Goal: Task Accomplishment & Management: Manage account settings

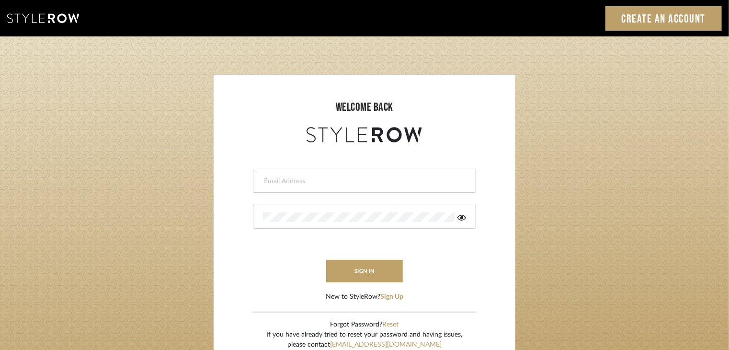
click at [333, 186] on div at bounding box center [364, 181] width 223 height 24
paste input "[EMAIL_ADDRESS][DOMAIN_NAME]"
type input "[EMAIL_ADDRESS][DOMAIN_NAME]"
click at [377, 273] on button "sign in" at bounding box center [364, 271] width 77 height 23
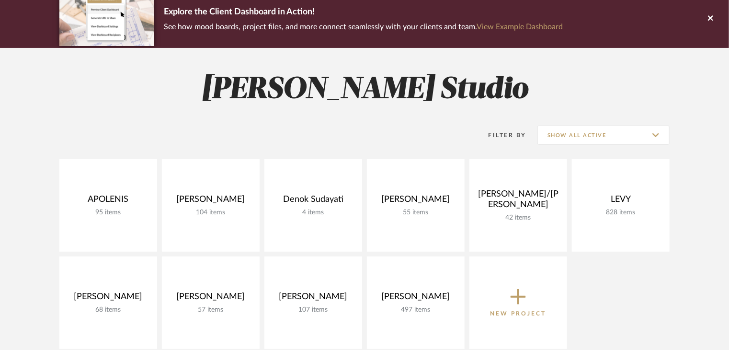
scroll to position [112, 0]
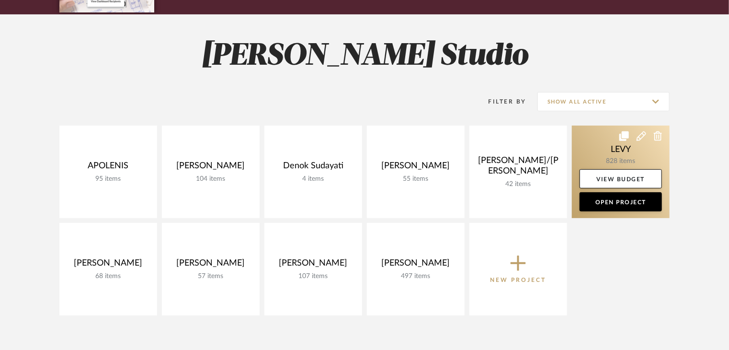
click at [613, 155] on link at bounding box center [621, 172] width 98 height 92
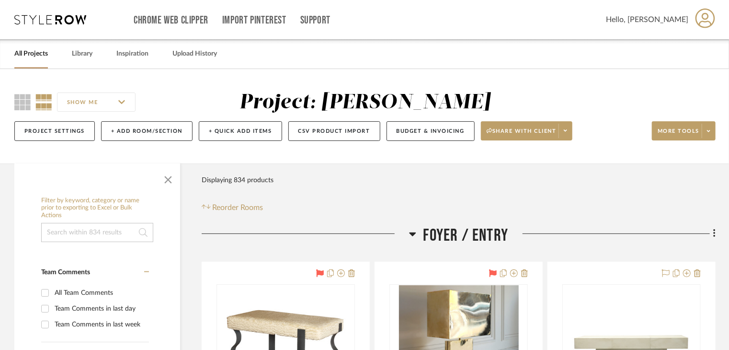
click at [412, 237] on icon at bounding box center [412, 233] width 7 height 11
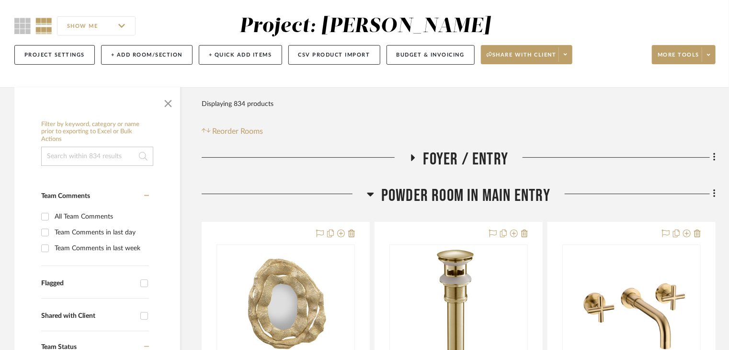
scroll to position [96, 0]
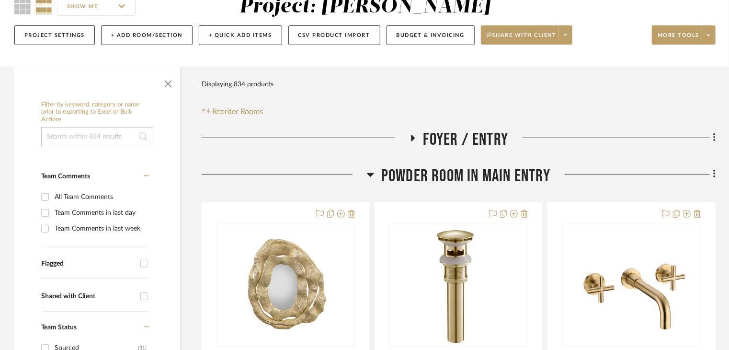
click at [368, 175] on icon at bounding box center [370, 174] width 7 height 11
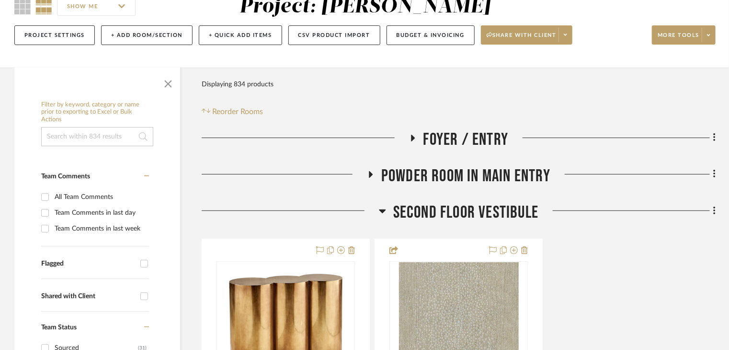
click at [383, 209] on icon at bounding box center [382, 210] width 7 height 11
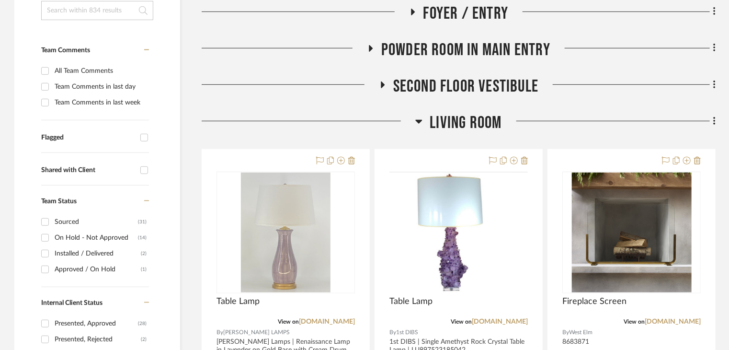
scroll to position [222, 0]
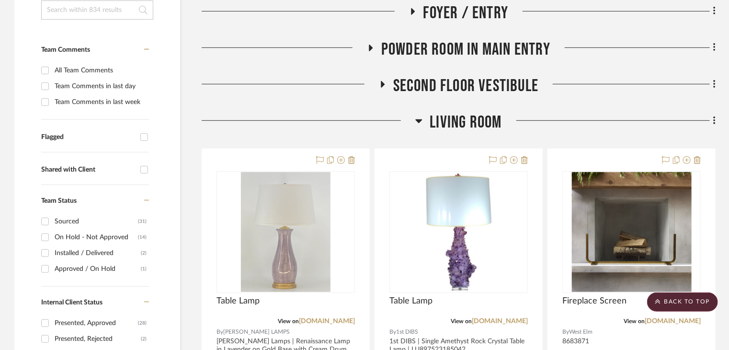
click at [375, 78] on div at bounding box center [290, 88] width 177 height 24
click at [384, 82] on icon at bounding box center [382, 83] width 11 height 7
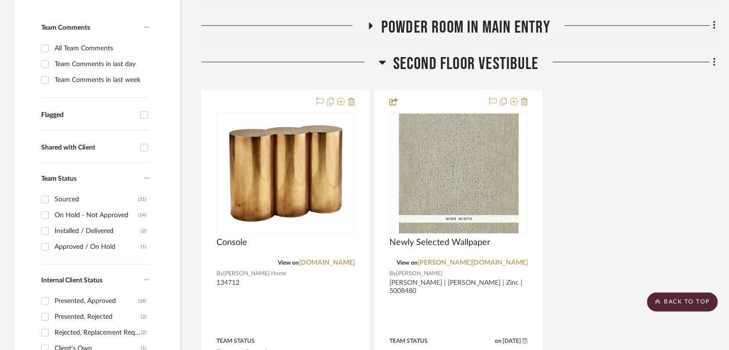
scroll to position [245, 0]
click at [383, 59] on icon at bounding box center [382, 61] width 7 height 11
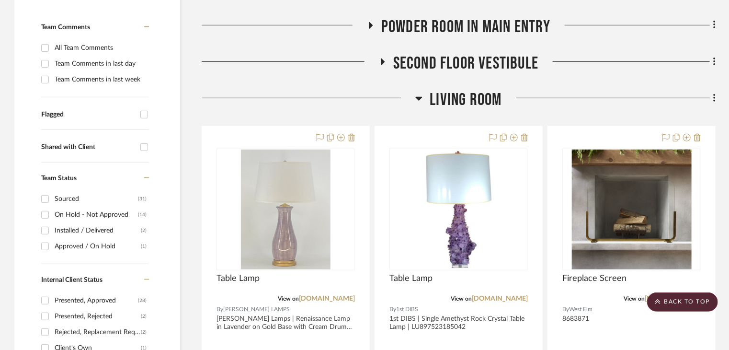
click at [422, 95] on icon at bounding box center [418, 97] width 7 height 11
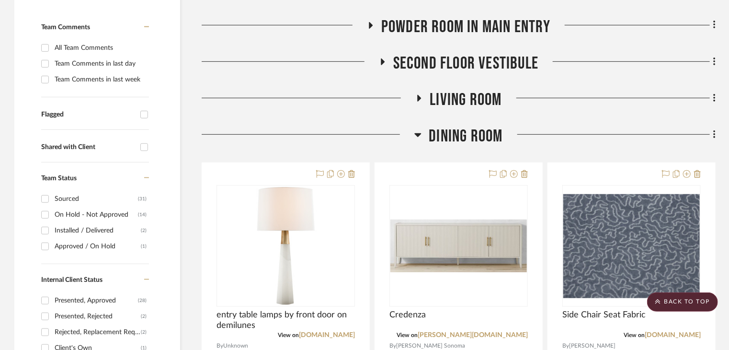
click at [416, 133] on icon at bounding box center [418, 135] width 7 height 4
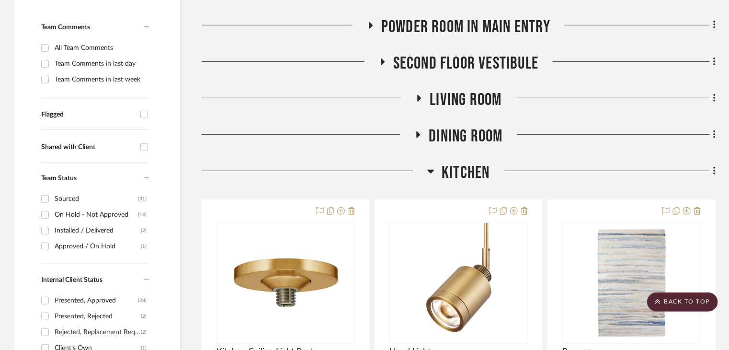
click at [434, 168] on icon at bounding box center [430, 170] width 7 height 11
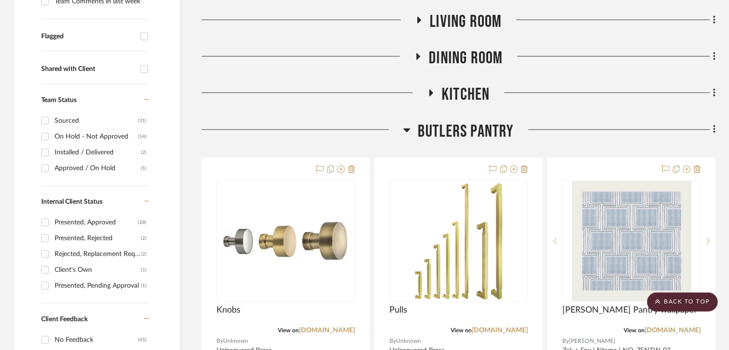
scroll to position [323, 0]
click at [407, 132] on icon at bounding box center [406, 129] width 7 height 11
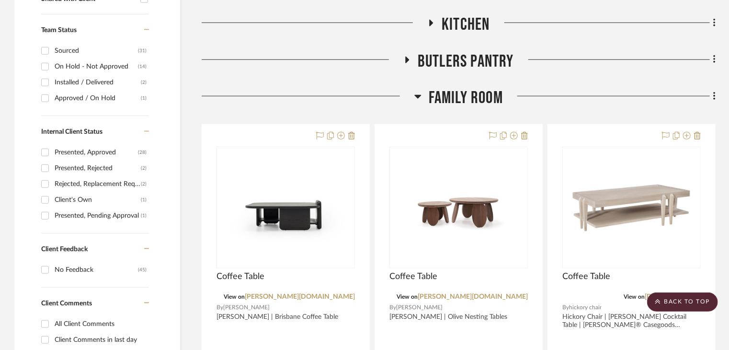
scroll to position [395, 0]
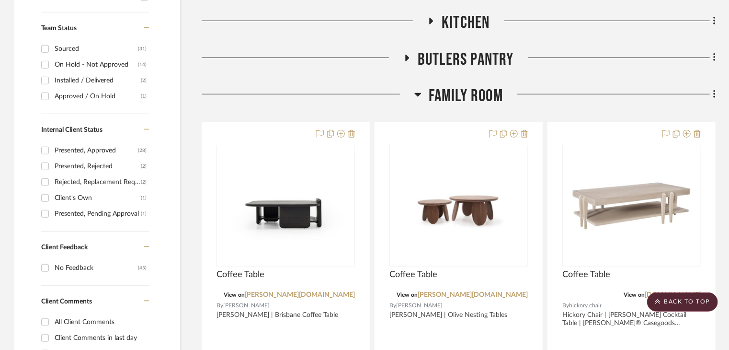
click at [418, 90] on icon at bounding box center [417, 94] width 7 height 11
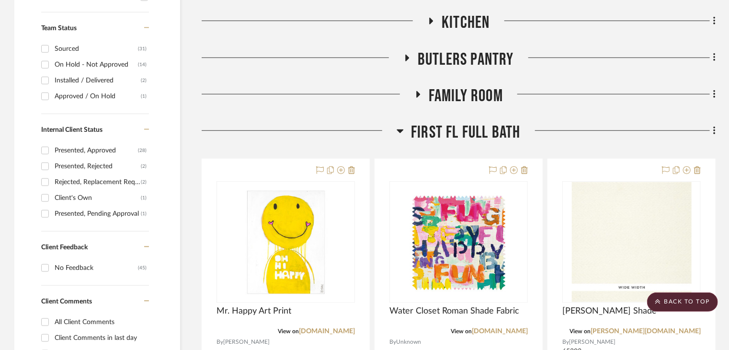
click at [401, 129] on icon at bounding box center [400, 130] width 7 height 11
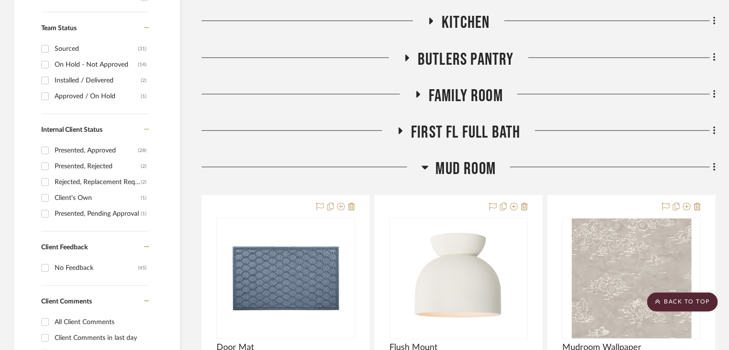
click at [426, 169] on icon at bounding box center [425, 166] width 7 height 11
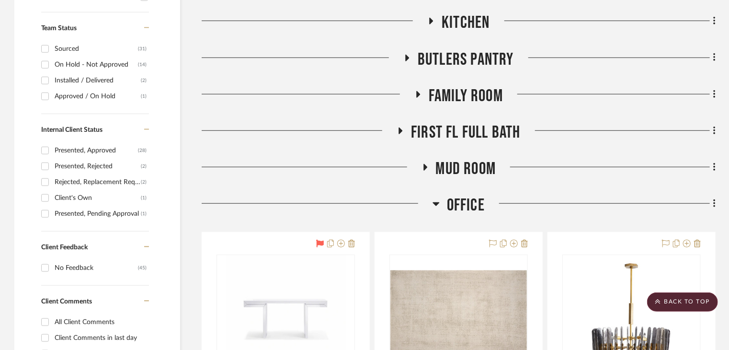
click at [418, 94] on icon at bounding box center [418, 94] width 4 height 7
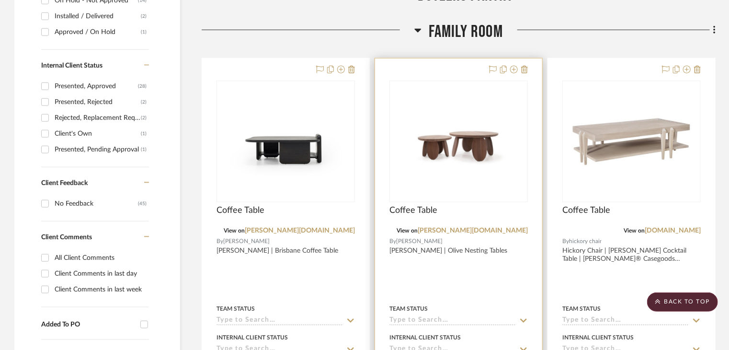
scroll to position [262, 0]
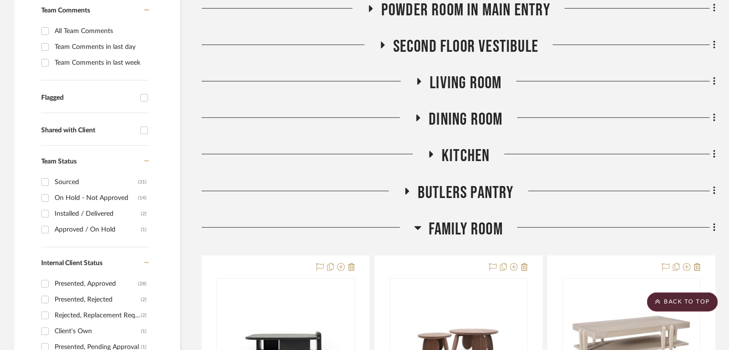
click at [415, 235] on fa-icon at bounding box center [417, 231] width 7 height 14
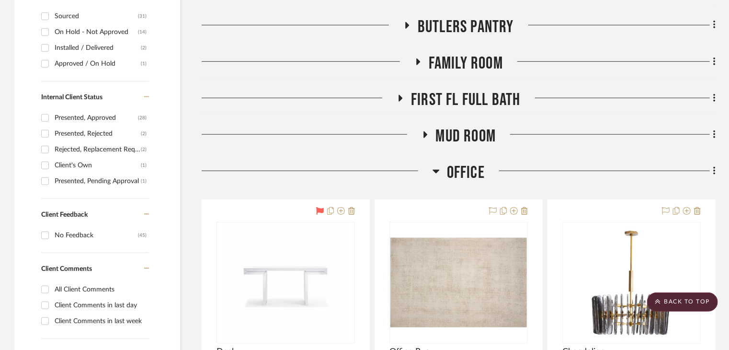
scroll to position [429, 0]
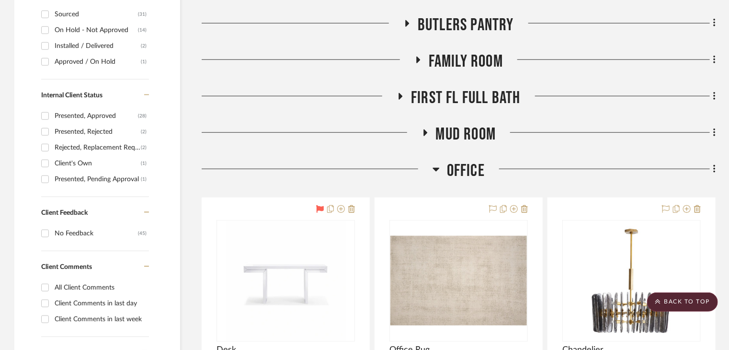
click at [436, 165] on icon at bounding box center [436, 168] width 7 height 11
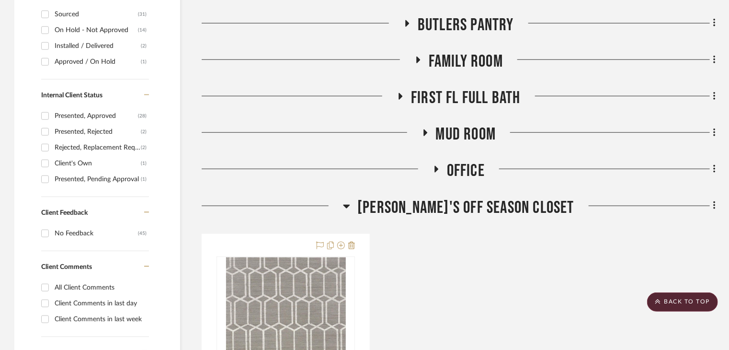
click at [350, 206] on icon at bounding box center [346, 207] width 7 height 4
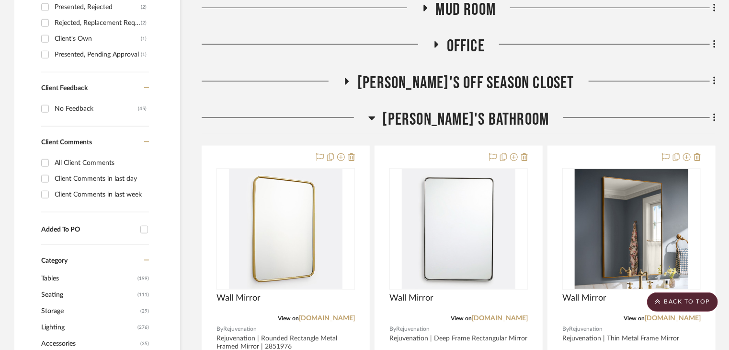
scroll to position [556, 0]
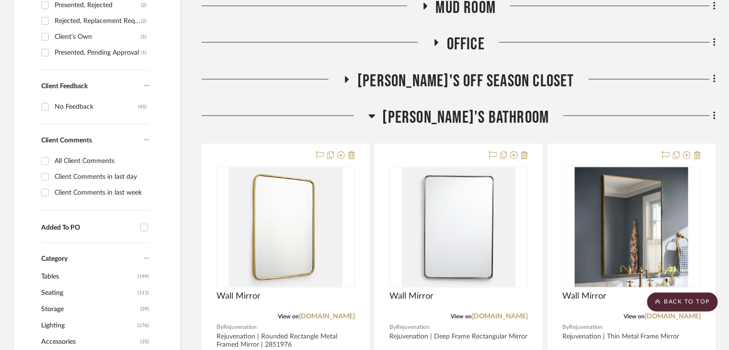
click at [375, 116] on icon at bounding box center [371, 116] width 7 height 4
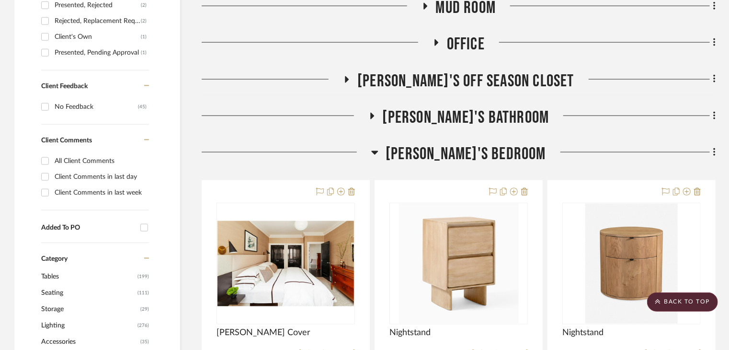
click at [378, 147] on icon at bounding box center [374, 152] width 7 height 11
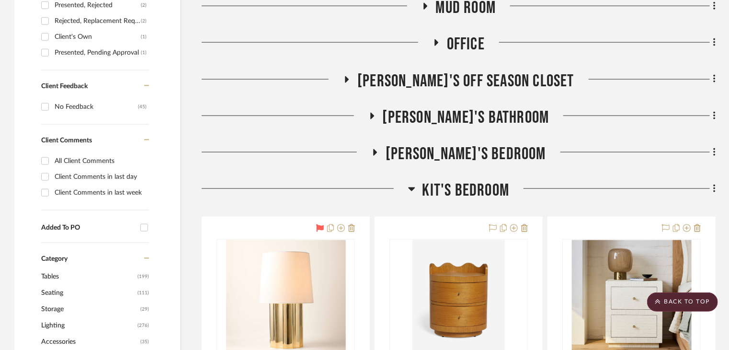
click at [411, 188] on icon at bounding box center [411, 189] width 7 height 4
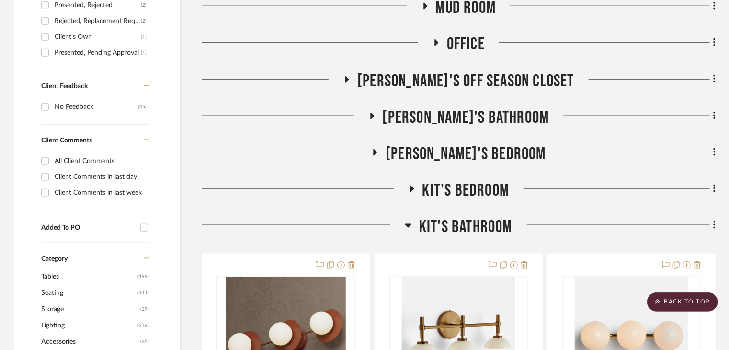
click at [411, 188] on icon at bounding box center [412, 188] width 4 height 7
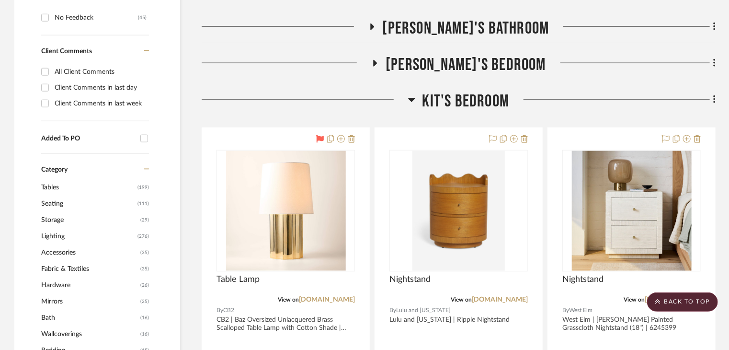
scroll to position [645, 0]
click at [412, 97] on icon at bounding box center [411, 98] width 7 height 11
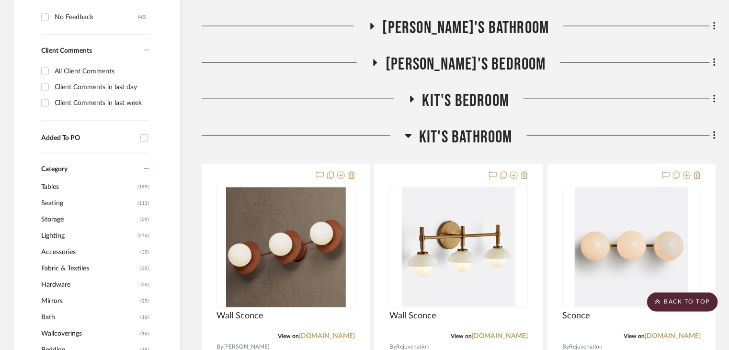
click at [410, 134] on icon at bounding box center [408, 135] width 7 height 11
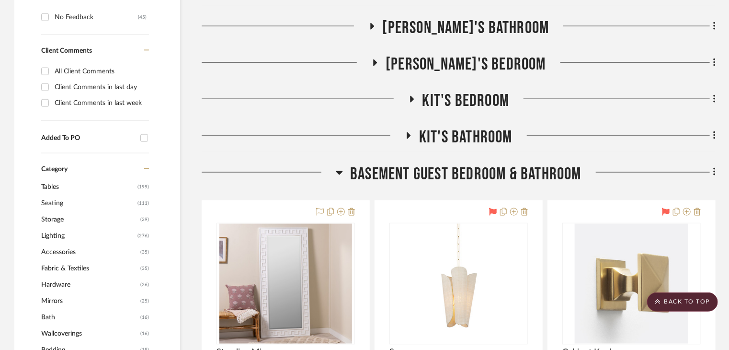
click at [341, 172] on icon at bounding box center [339, 173] width 7 height 4
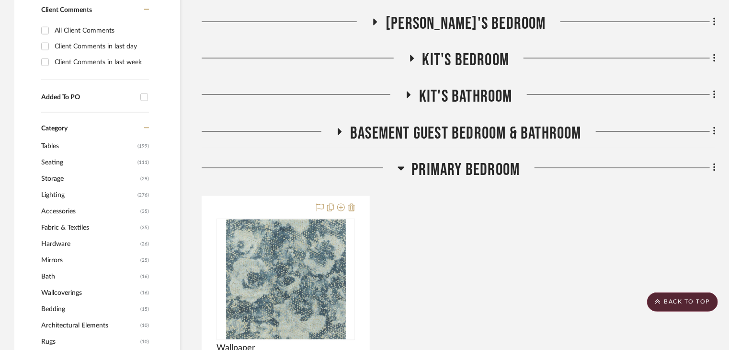
scroll to position [717, 0]
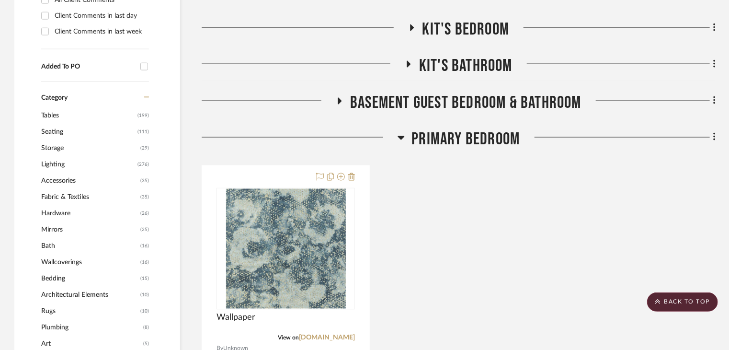
click at [400, 138] on icon at bounding box center [401, 138] width 7 height 4
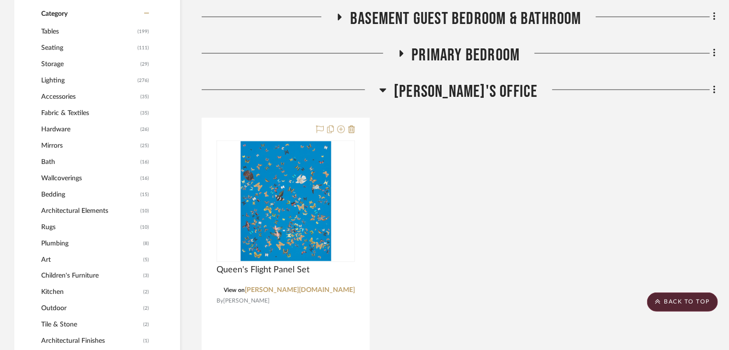
scroll to position [801, 0]
click at [387, 91] on icon at bounding box center [383, 90] width 7 height 4
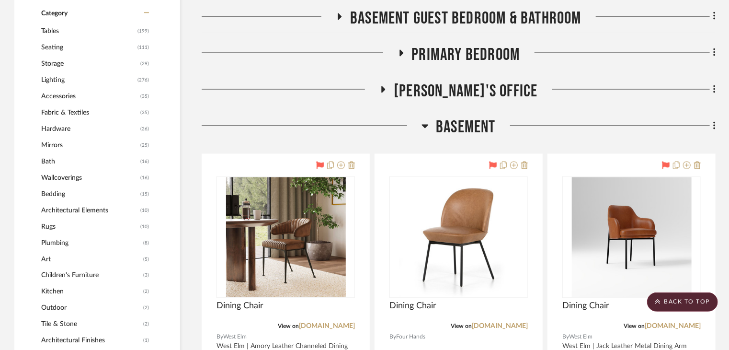
click at [425, 126] on icon at bounding box center [425, 127] width 7 height 4
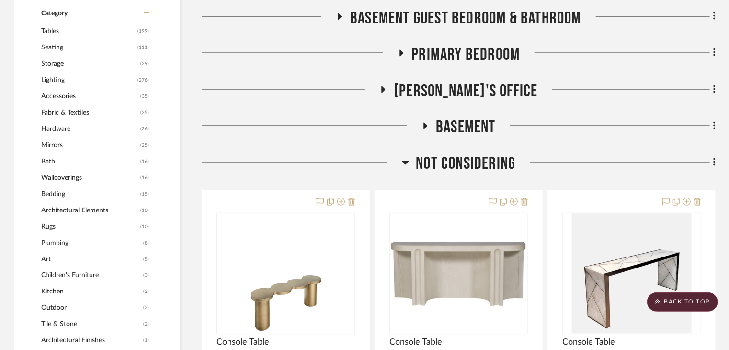
click at [408, 164] on icon at bounding box center [405, 162] width 7 height 11
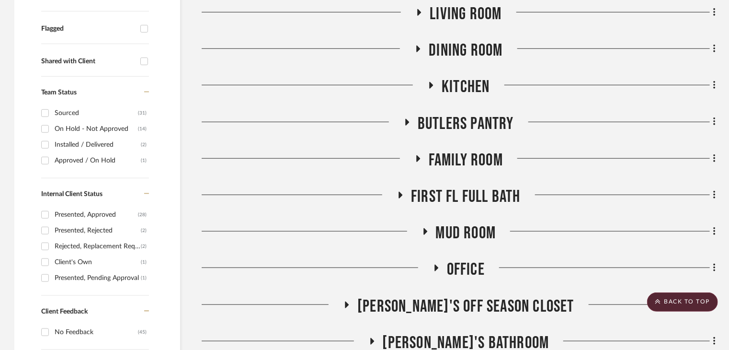
scroll to position [331, 0]
click at [418, 157] on icon at bounding box center [418, 158] width 4 height 7
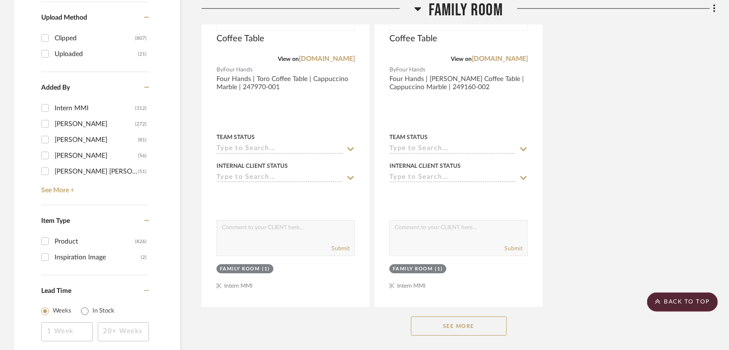
scroll to position [1484, 0]
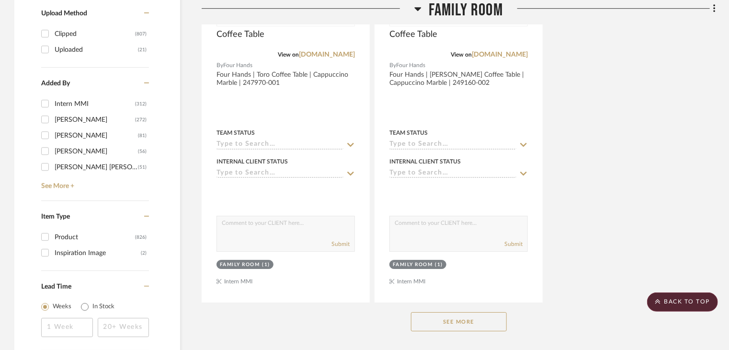
click at [472, 320] on button "See More" at bounding box center [459, 321] width 96 height 19
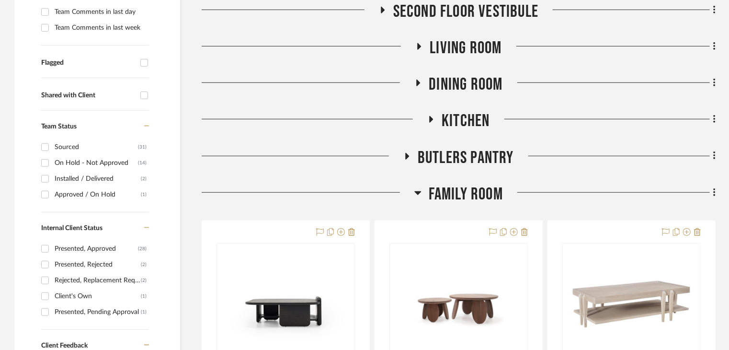
scroll to position [318, 0]
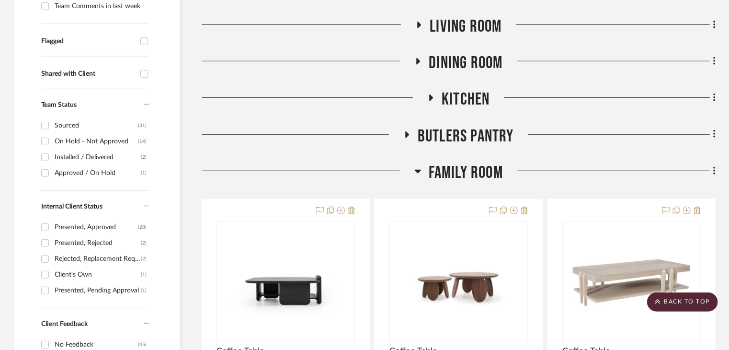
click at [419, 172] on icon at bounding box center [417, 170] width 7 height 11
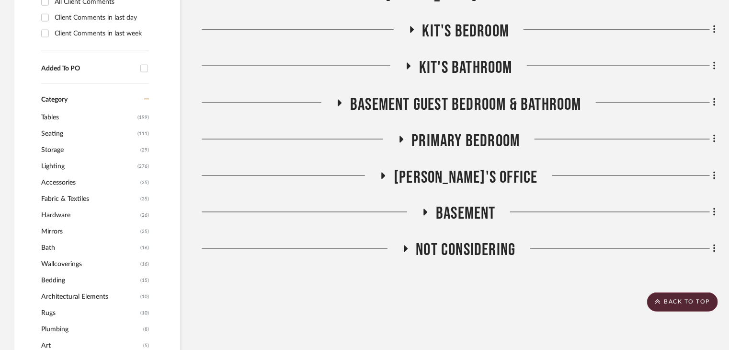
scroll to position [653, 0]
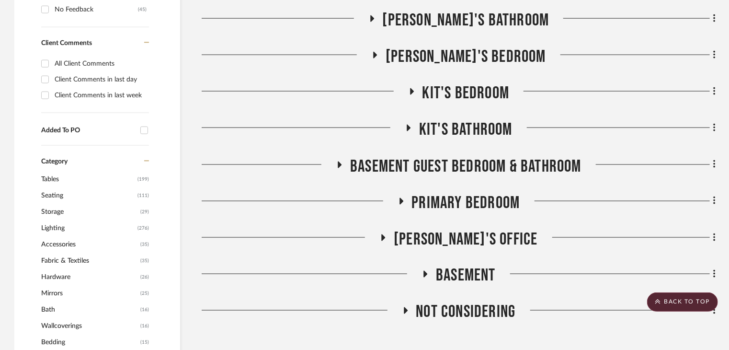
click at [416, 88] on icon at bounding box center [411, 91] width 11 height 7
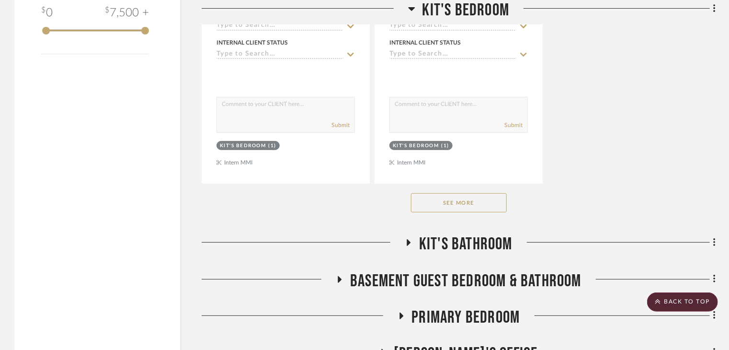
scroll to position [1916, 0]
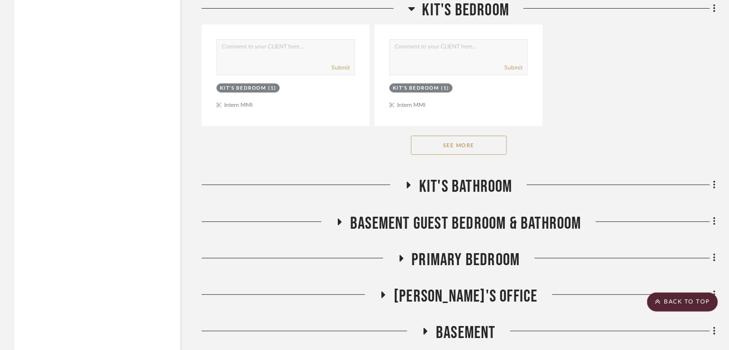
click at [469, 146] on button "See More" at bounding box center [459, 145] width 96 height 19
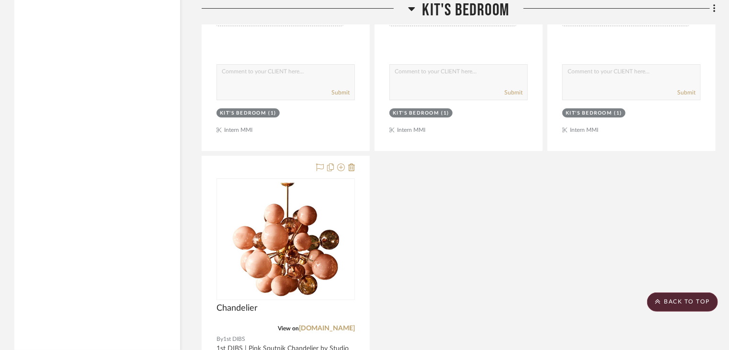
scroll to position [3572, 0]
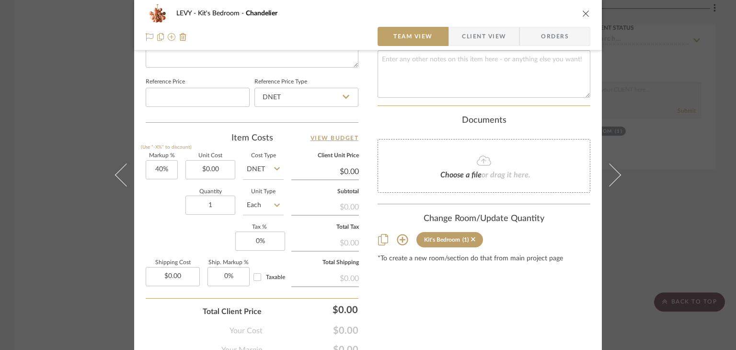
scroll to position [541, 0]
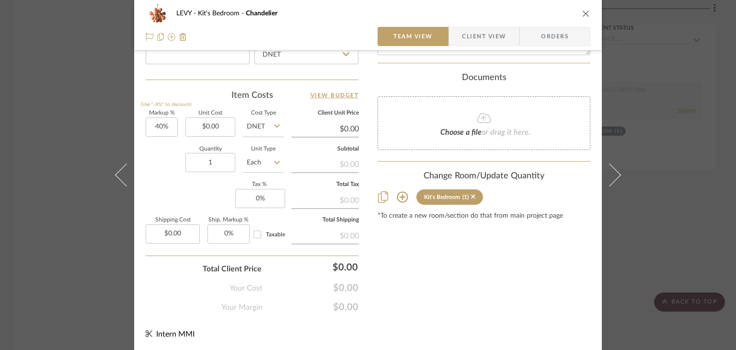
click at [397, 191] on icon at bounding box center [402, 196] width 11 height 11
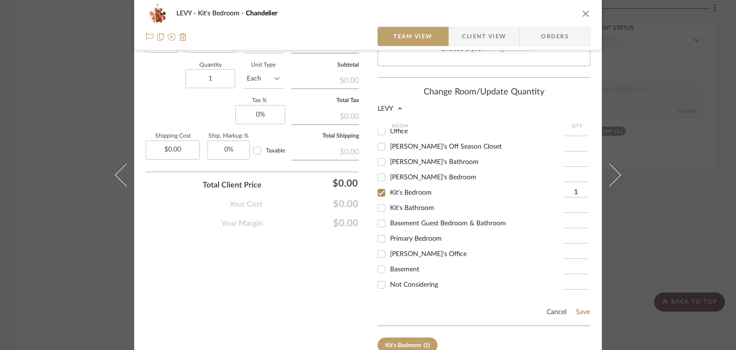
scroll to position [673, 0]
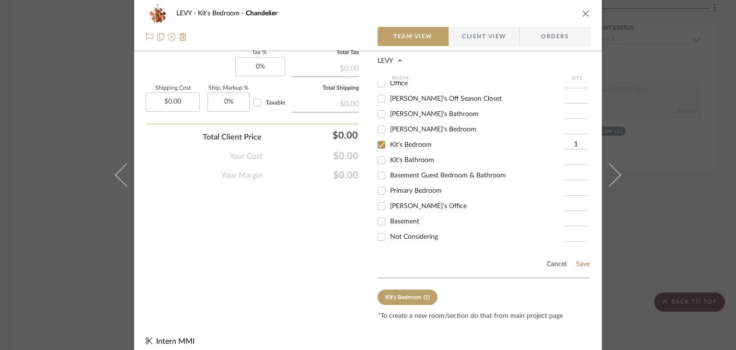
click at [378, 229] on input "Not Considering" at bounding box center [381, 236] width 15 height 15
checkbox input "true"
type input "1"
click at [377, 137] on input "Kit's Bedroom" at bounding box center [381, 144] width 15 height 15
checkbox input "false"
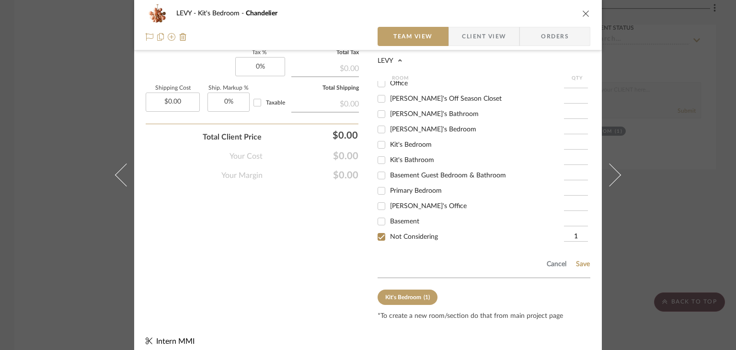
click at [406, 294] on div "Kit's Bedroom" at bounding box center [403, 297] width 36 height 7
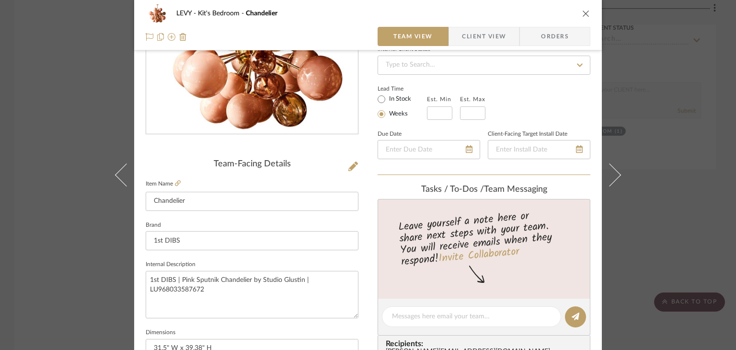
scroll to position [0, 0]
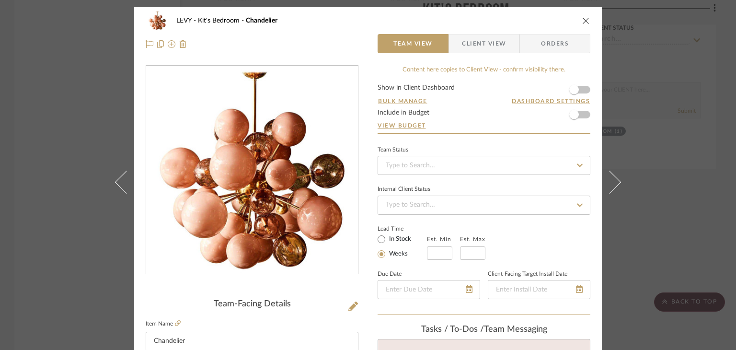
click at [322, 38] on div at bounding box center [252, 43] width 213 height 19
click at [668, 227] on div "LEVY Kit's Bedroom Chandelier Team View Client View Orders Team-Facing Details …" at bounding box center [368, 175] width 736 height 350
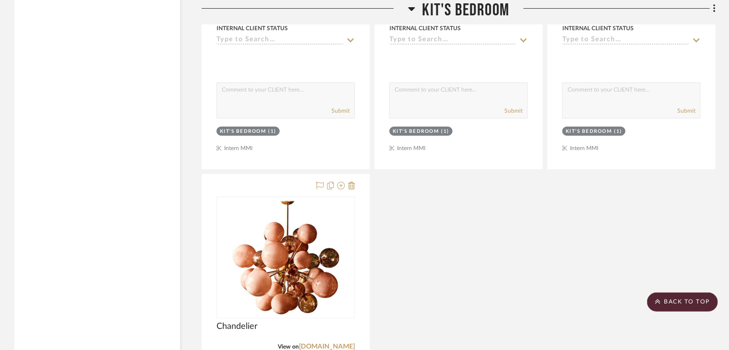
scroll to position [3713, 0]
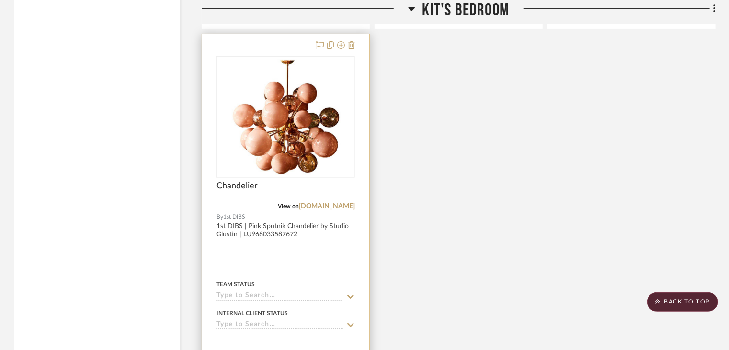
click at [354, 255] on div at bounding box center [285, 243] width 167 height 419
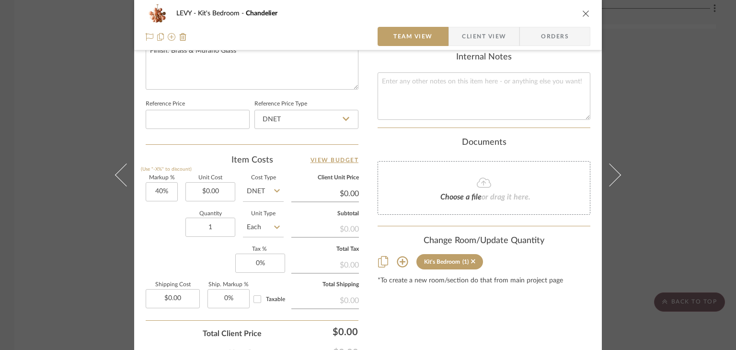
scroll to position [541, 0]
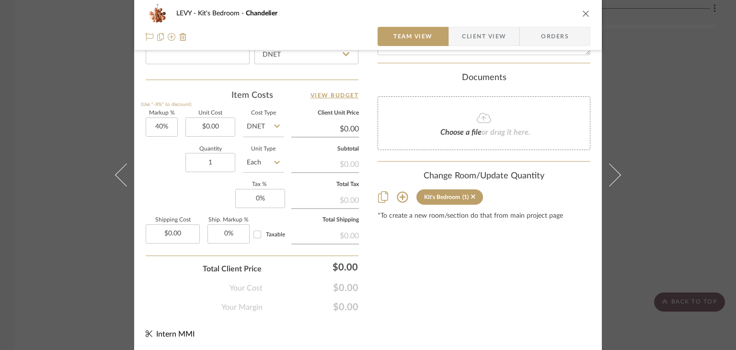
click at [473, 189] on sr-tag "Kit's Bedroom (1)" at bounding box center [449, 196] width 67 height 15
click at [471, 193] on icon at bounding box center [473, 196] width 4 height 7
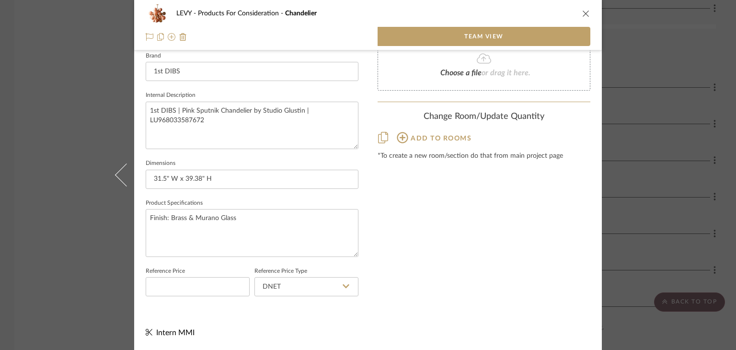
scroll to position [308, 0]
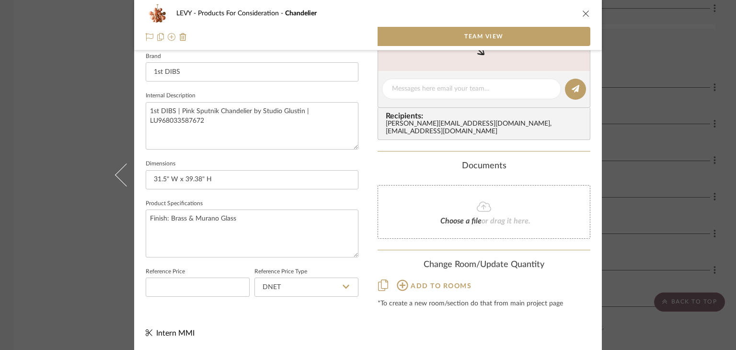
click at [399, 279] on icon at bounding box center [402, 284] width 11 height 11
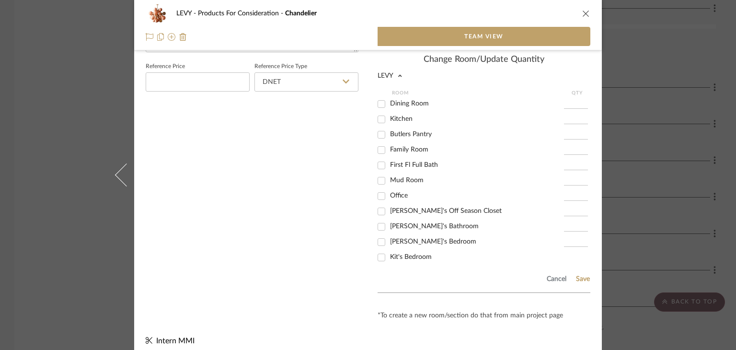
scroll to position [159, 0]
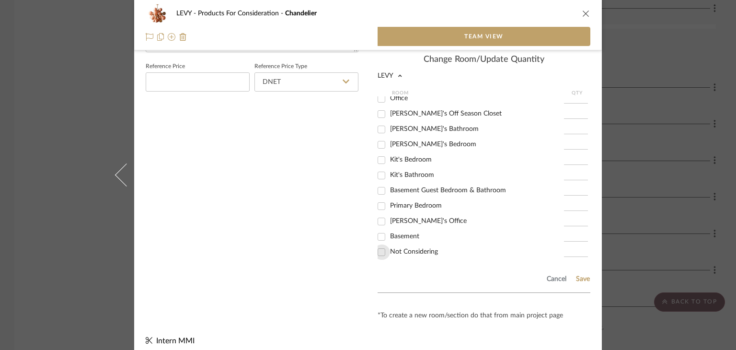
click at [380, 244] on input "Not Considering" at bounding box center [381, 251] width 15 height 15
checkbox input "true"
type input "1"
click at [575, 275] on button "Save" at bounding box center [582, 279] width 15 height 8
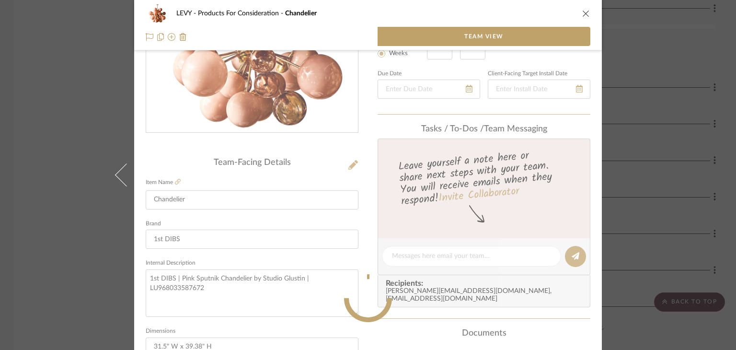
scroll to position [142, 0]
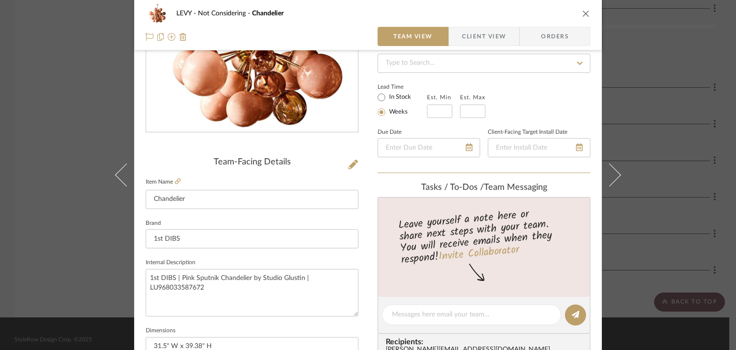
click at [657, 39] on div "LEVY Not Considering Chandelier Team View Client View Orders Team-Facing Detail…" at bounding box center [368, 175] width 736 height 350
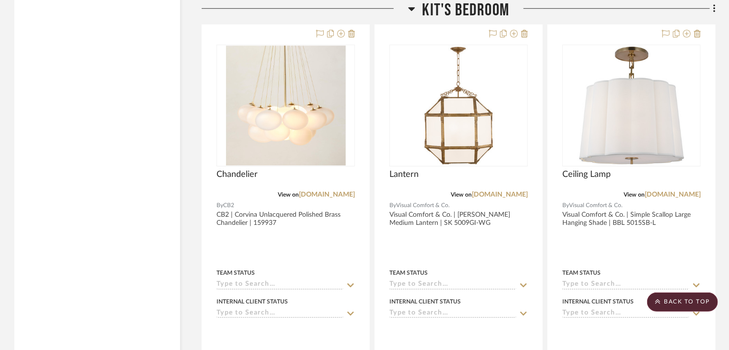
scroll to position [3299, 0]
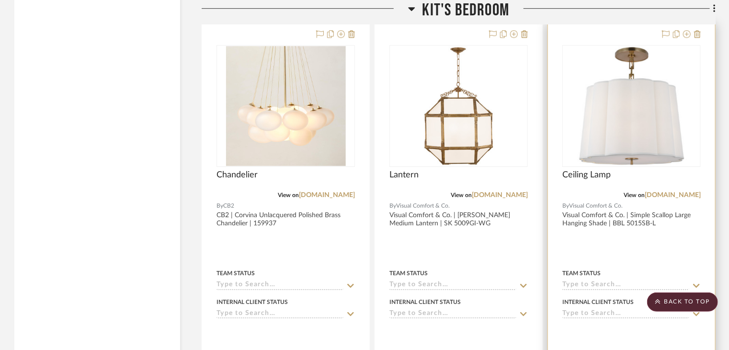
click at [654, 249] on div at bounding box center [631, 232] width 167 height 419
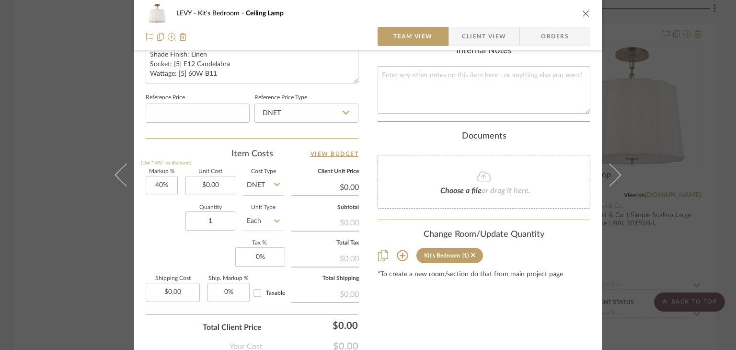
scroll to position [541, 0]
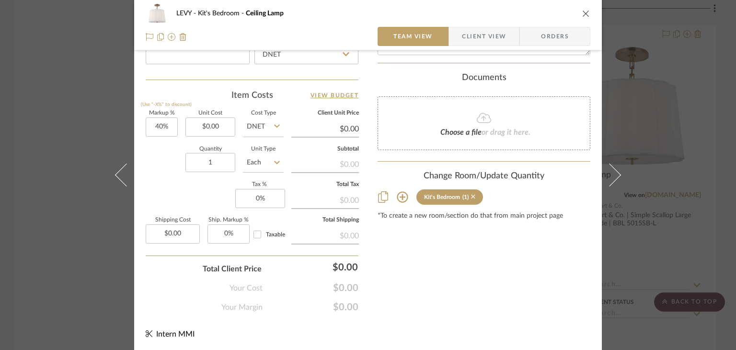
click at [471, 193] on icon at bounding box center [473, 196] width 4 height 7
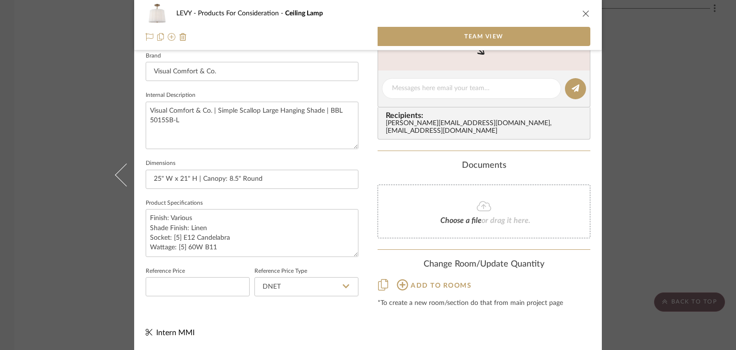
scroll to position [308, 0]
click at [397, 279] on icon at bounding box center [402, 284] width 11 height 11
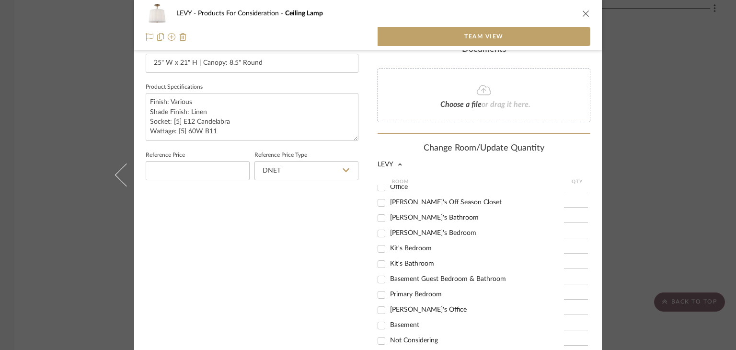
scroll to position [500, 0]
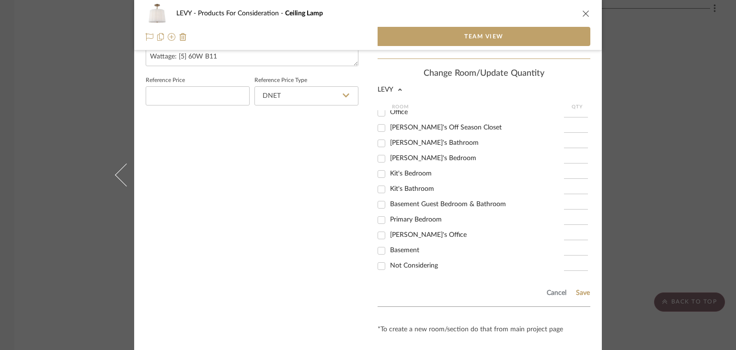
click at [379, 258] on input "Not Considering" at bounding box center [381, 265] width 15 height 15
checkbox input "true"
type input "1"
click at [579, 289] on button "Save" at bounding box center [582, 293] width 15 height 8
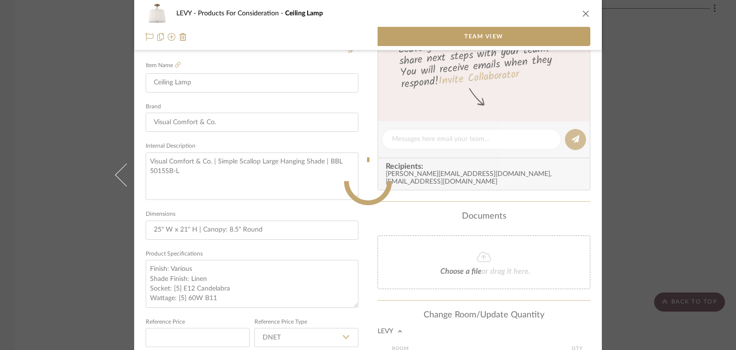
scroll to position [214, 0]
